Goal: Navigation & Orientation: Find specific page/section

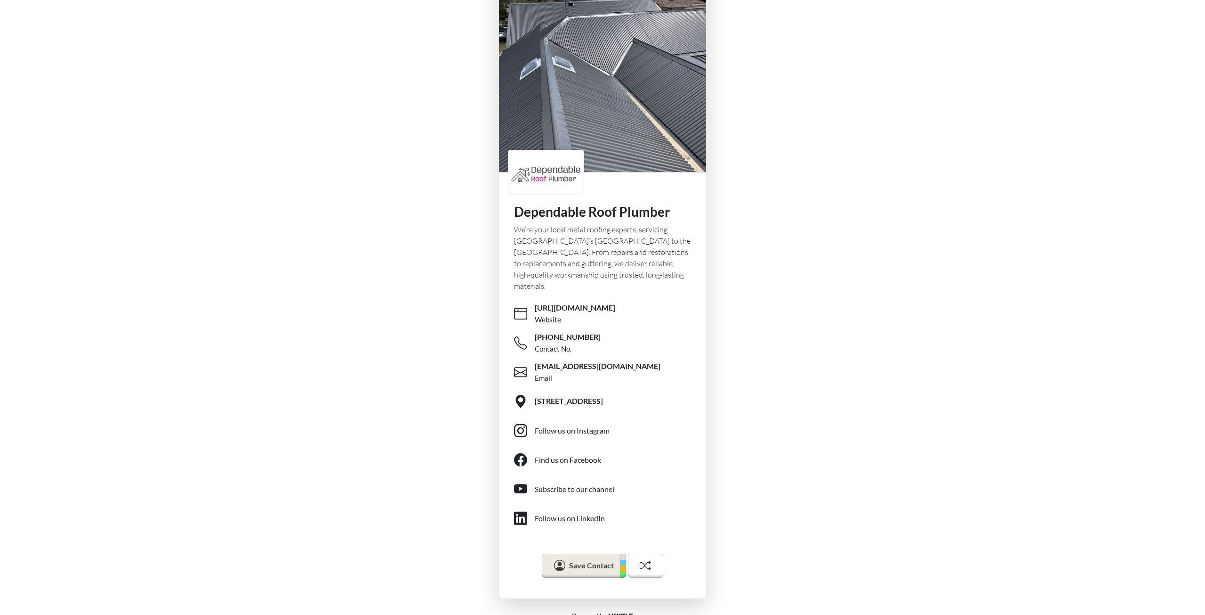
scroll to position [41, 0]
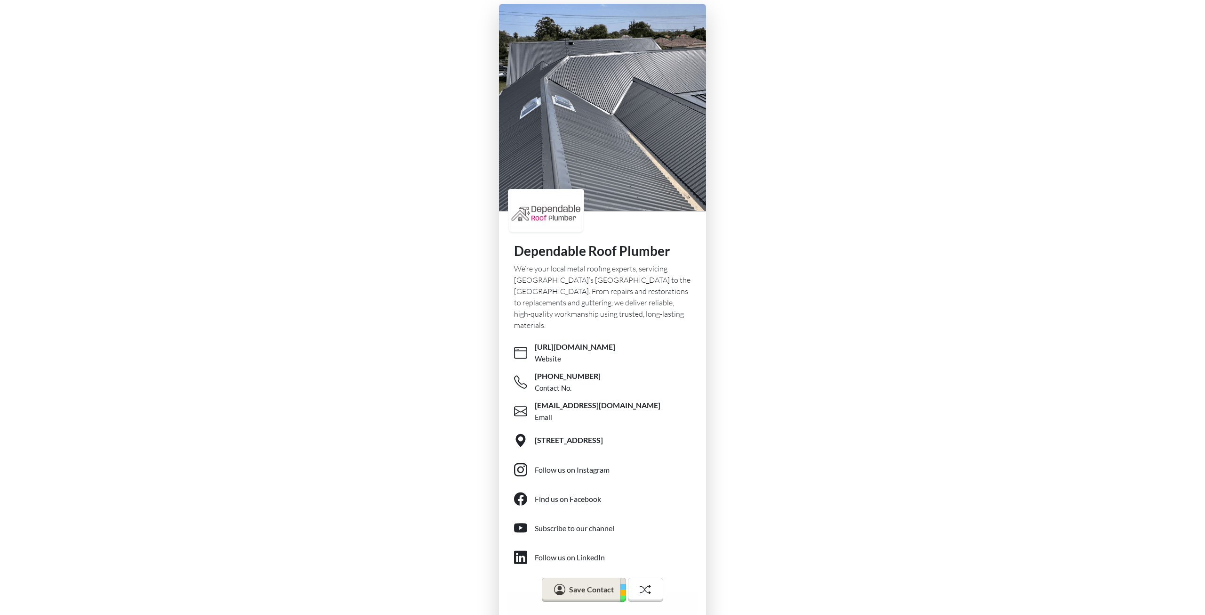
scroll to position [41, 0]
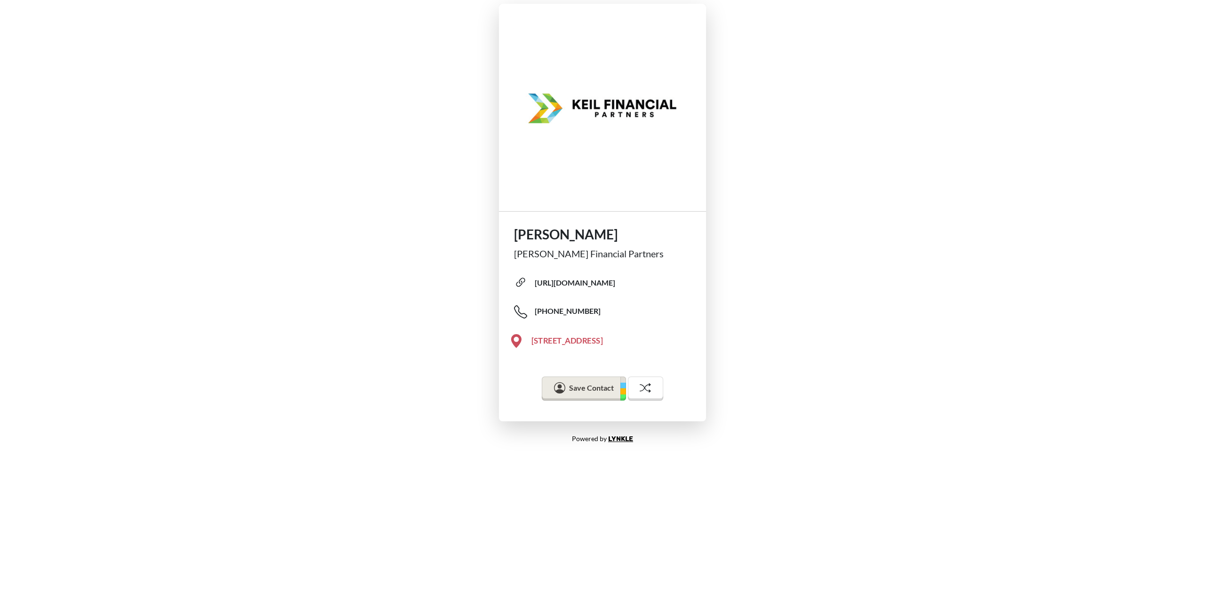
click at [571, 344] on span "15350 W National Ave, Suite 214, New Berlin, WI 53151, USA" at bounding box center [568, 340] width 72 height 11
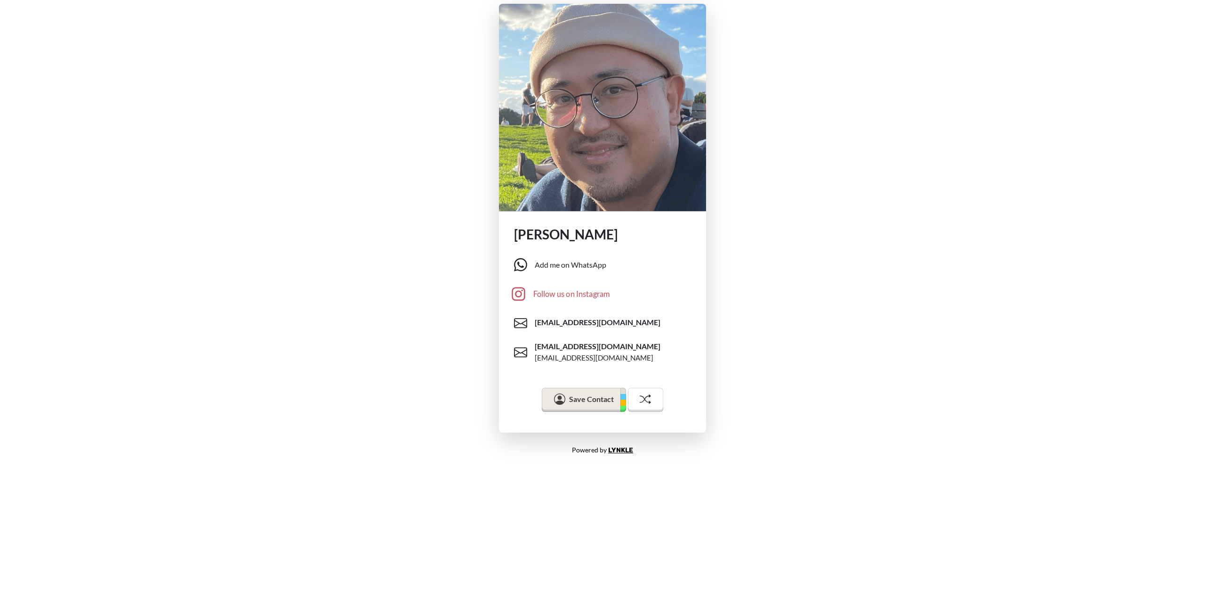
click at [582, 299] on div "Follow us on Instagram" at bounding box center [572, 294] width 77 height 12
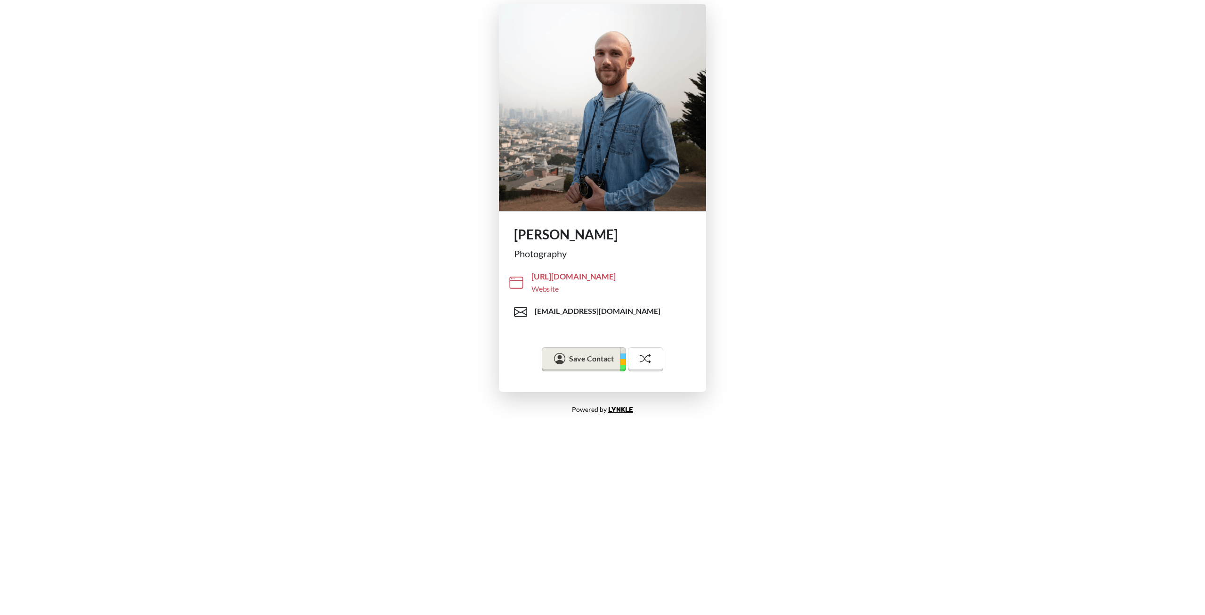
click at [572, 289] on div "https://www.cooperogden.com/ Website" at bounding box center [618, 283] width 172 height 24
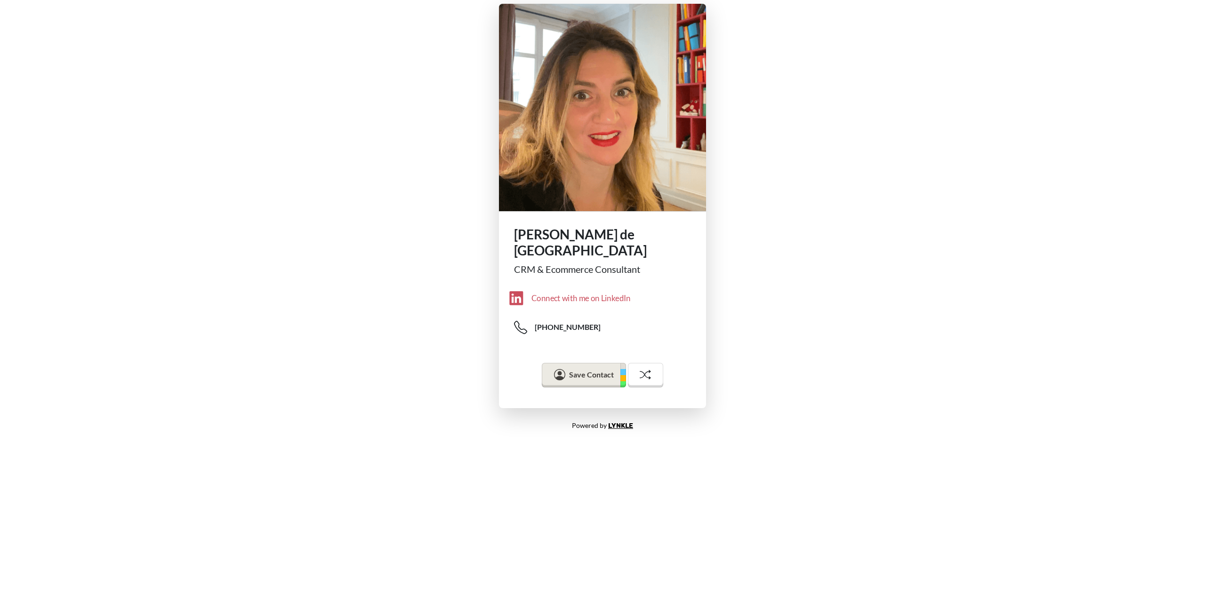
click at [622, 292] on div "Connect with me on LinkedIn" at bounding box center [581, 298] width 99 height 12
click at [464, 58] on div "Anne-Laure de Vienne CRM & Ecommerce Consultant Connect with me on LinkedIn +33…" at bounding box center [602, 206] width 1205 height 412
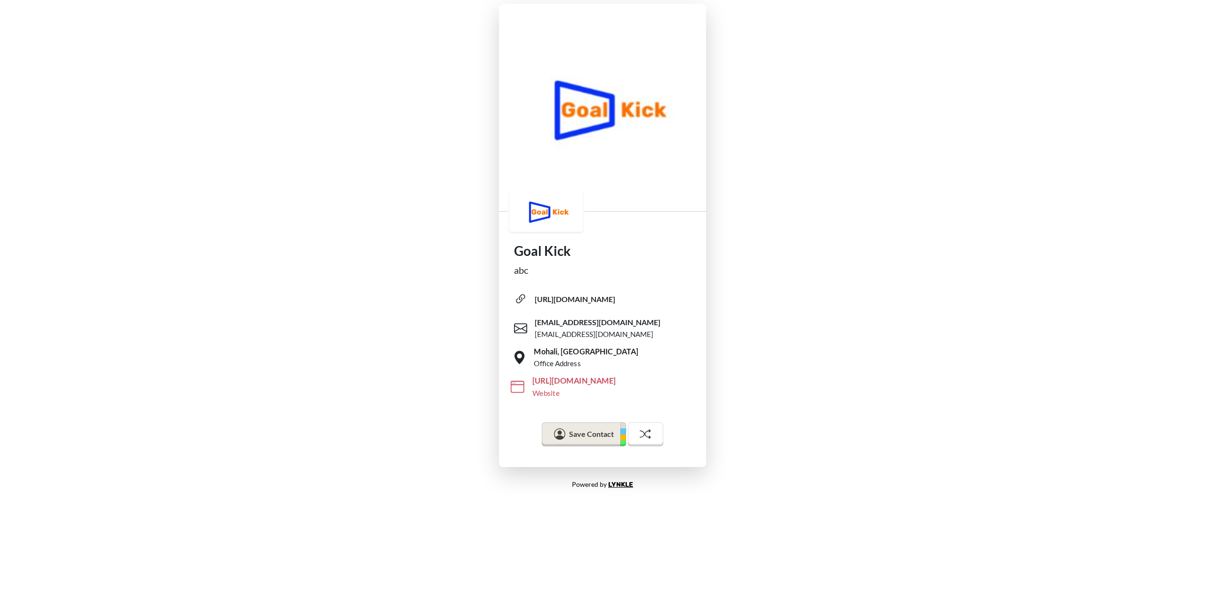
click at [567, 378] on span "[URL][DOMAIN_NAME]" at bounding box center [574, 380] width 83 height 11
